Goal: Task Accomplishment & Management: Complete application form

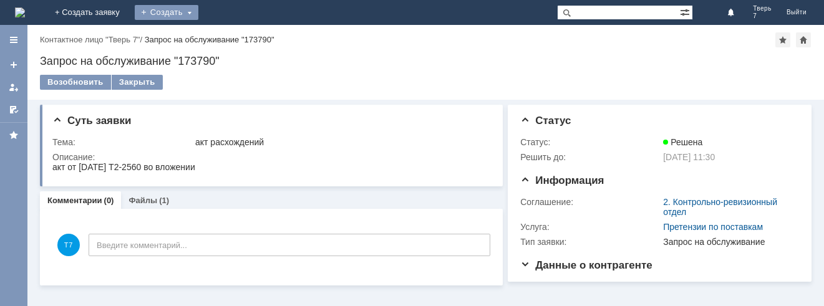
click at [198, 11] on div "Создать" at bounding box center [167, 12] width 64 height 15
click at [232, 35] on link "Заявка" at bounding box center [184, 37] width 95 height 15
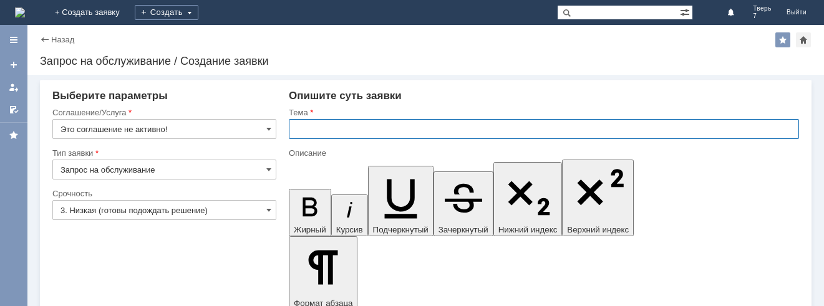
click at [309, 128] on input "text" at bounding box center [544, 129] width 510 height 20
type input "оч"
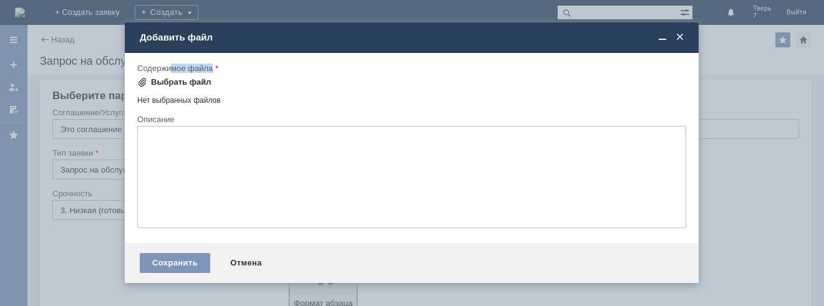
click at [173, 75] on div "Содержимое файла Выбрать файл Нет выбранных файлов Перетащите файлы сюда" at bounding box center [411, 88] width 549 height 51
click at [175, 81] on div "Выбрать файл" at bounding box center [181, 82] width 61 height 10
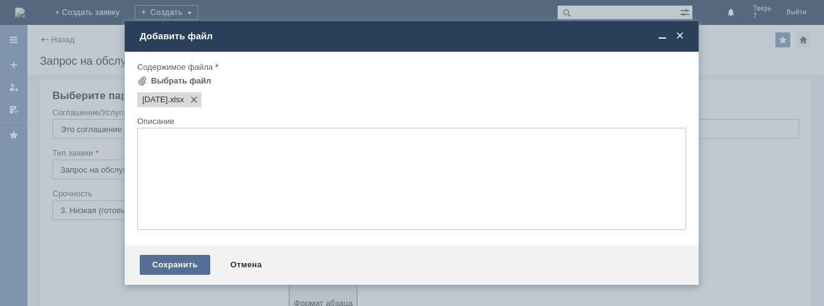
drag, startPoint x: 167, startPoint y: 263, endPoint x: 155, endPoint y: 262, distance: 11.9
click at [155, 262] on div "Сохранить" at bounding box center [175, 265] width 70 height 20
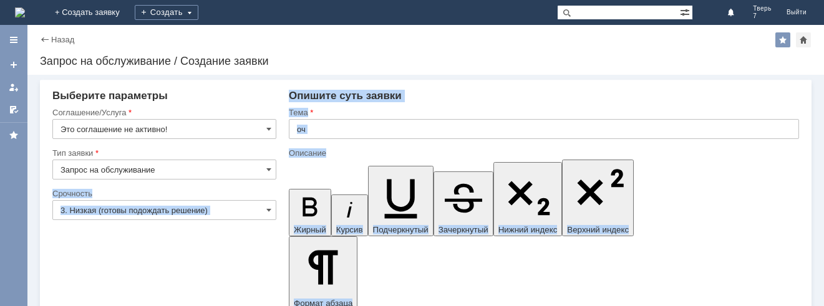
drag, startPoint x: 155, startPoint y: 262, endPoint x: 172, endPoint y: 264, distance: 16.3
